Goal: Find specific page/section: Find specific page/section

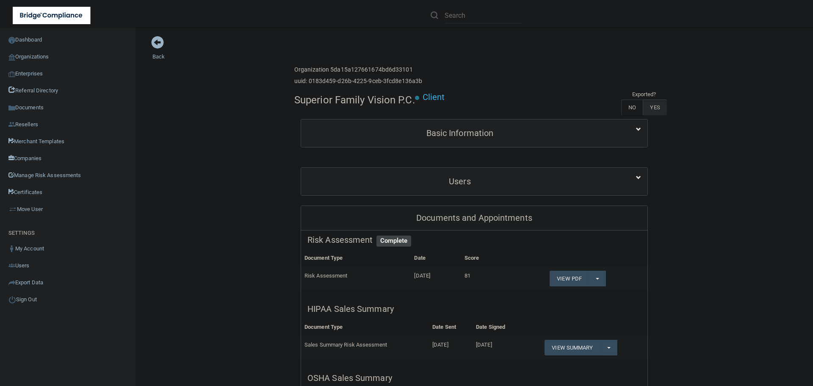
scroll to position [85, 0]
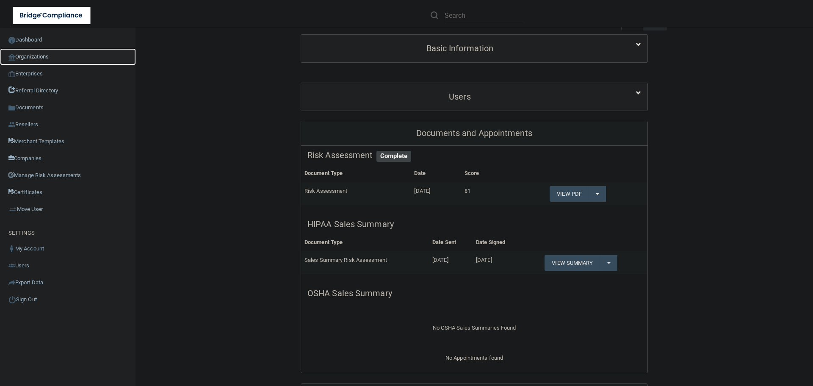
click at [25, 56] on link "Organizations" at bounding box center [68, 56] width 136 height 17
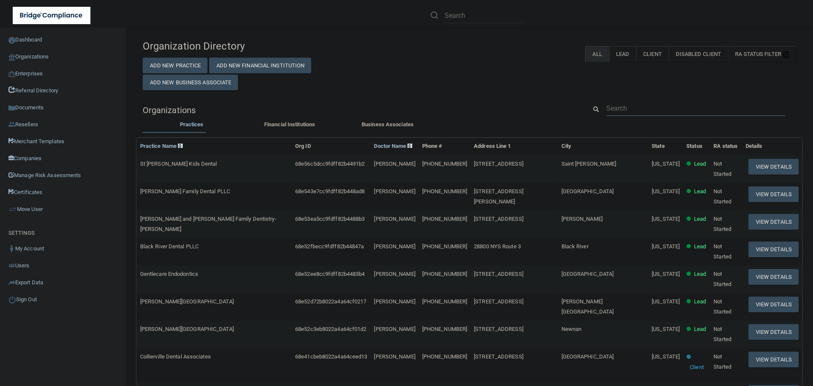
click at [618, 105] on input "text" at bounding box center [696, 108] width 179 height 16
paste input "Sleep Better [US_STATE]"
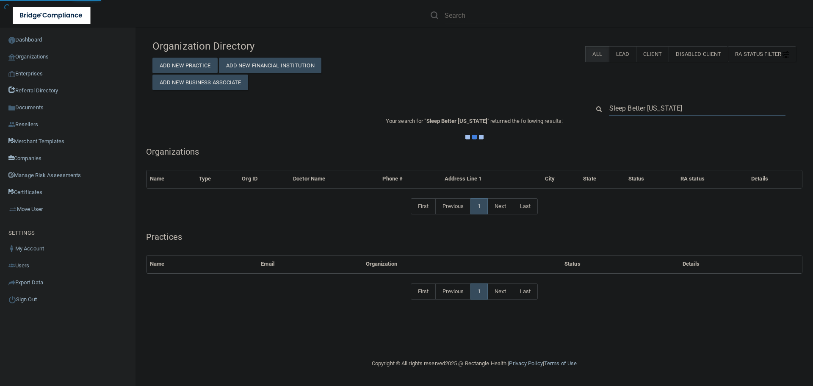
type input "Sleep Better [US_STATE]"
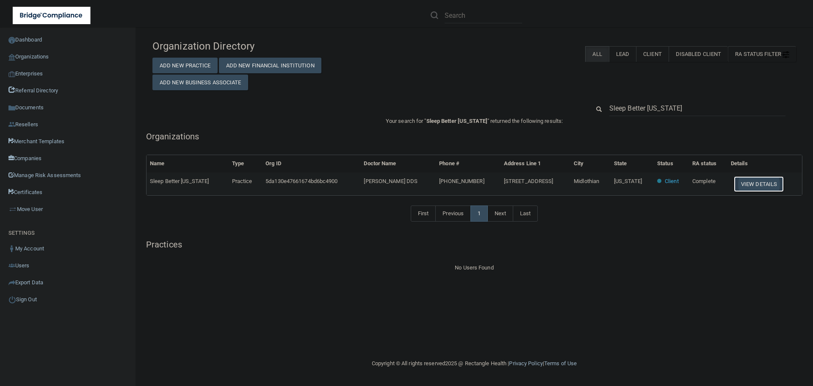
click at [760, 186] on button "View Details" at bounding box center [759, 184] width 50 height 16
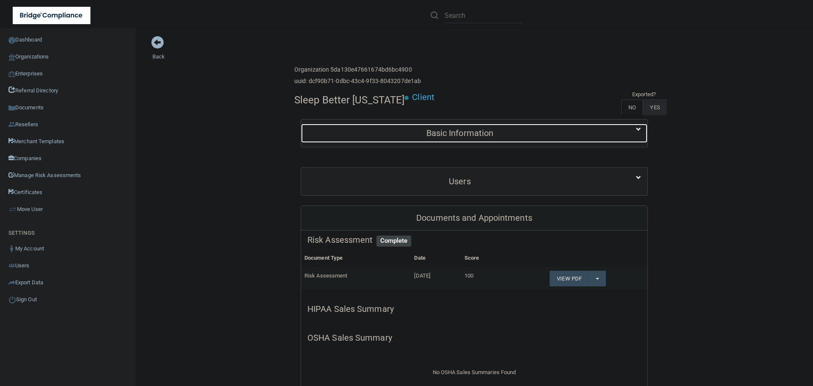
click at [394, 139] on div "Basic Information" at bounding box center [460, 133] width 318 height 19
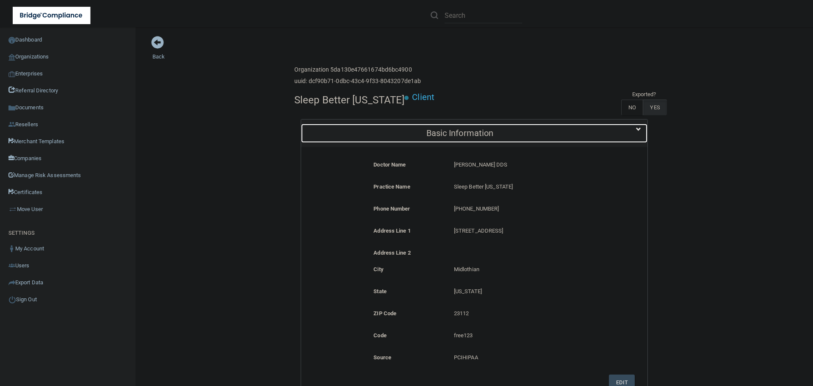
drag, startPoint x: 383, startPoint y: 125, endPoint x: 387, endPoint y: 128, distance: 5.8
click at [383, 125] on div "Basic Information" at bounding box center [460, 133] width 318 height 19
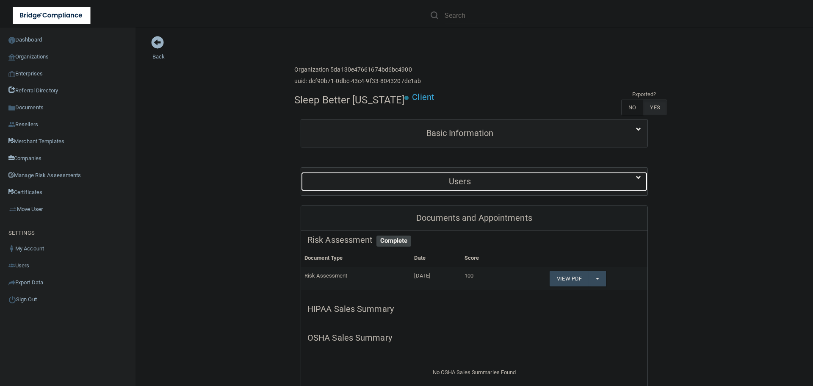
click at [432, 187] on div "Users" at bounding box center [460, 181] width 318 height 19
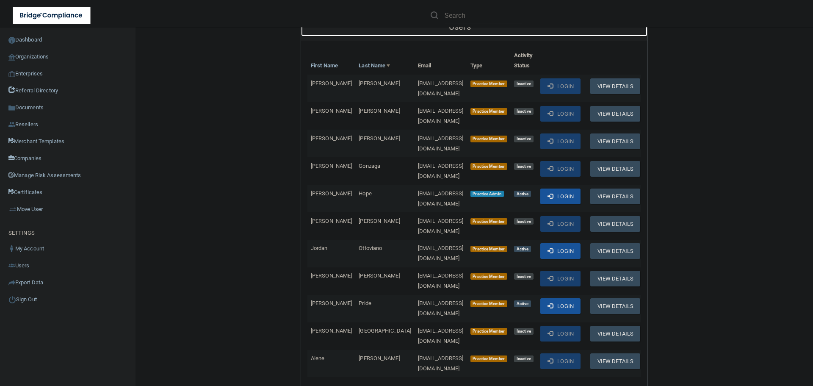
scroll to position [169, 0]
